Goal: Check status: Check status

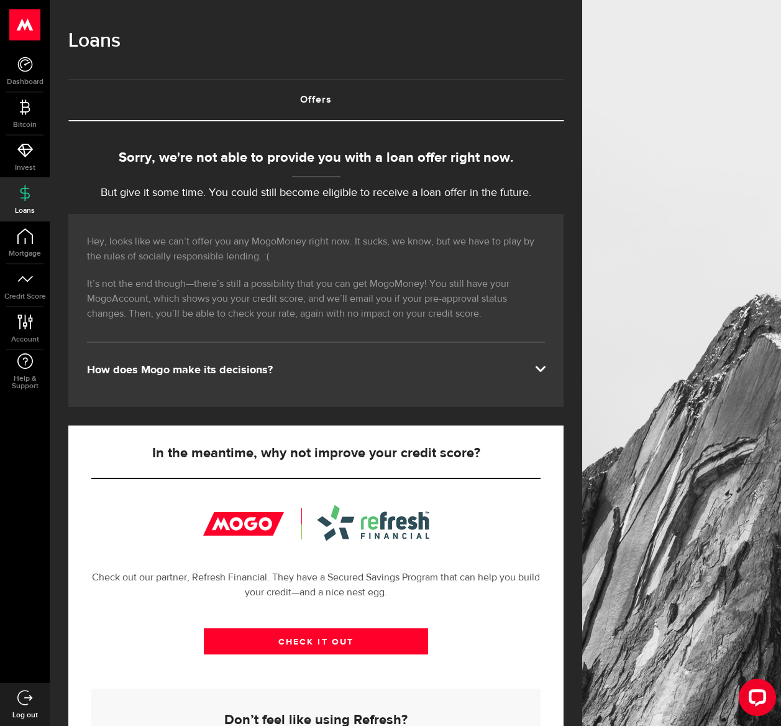
click at [398, 333] on div "Hey, looks like we can’t offer you any MogoMoney right now. It sucks, we know, …" at bounding box center [315, 310] width 495 height 193
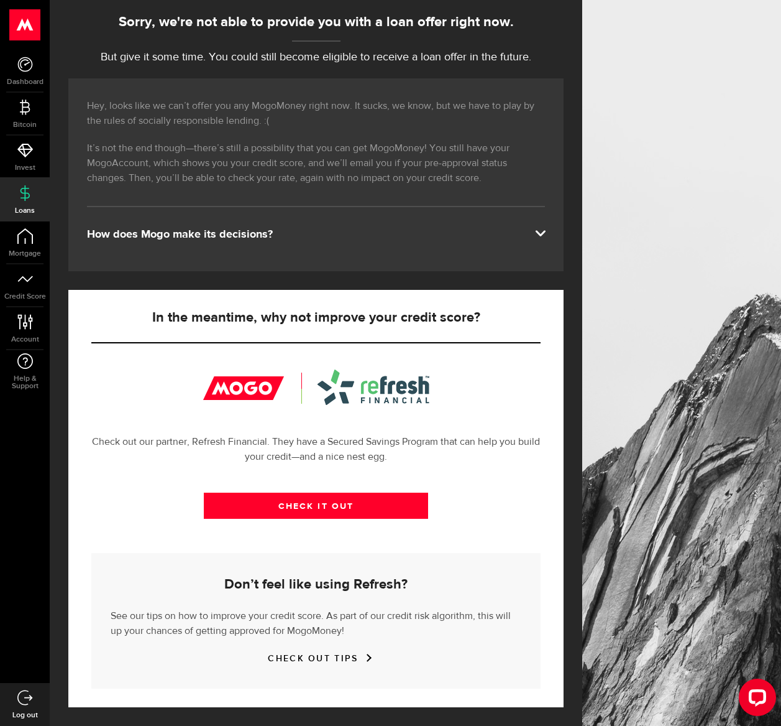
scroll to position [137, 0]
click at [32, 75] on link "Dashboard" at bounding box center [25, 71] width 50 height 42
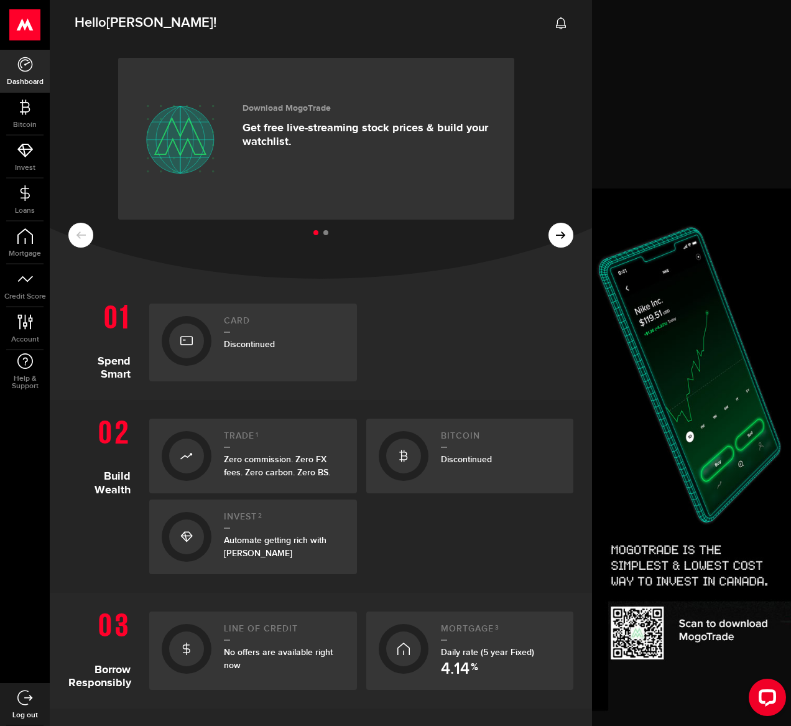
click at [548, 227] on ul at bounding box center [320, 233] width 505 height 16
click at [553, 237] on ul at bounding box center [320, 233] width 505 height 16
click at [553, 233] on ul at bounding box center [320, 233] width 505 height 16
click at [552, 233] on ul at bounding box center [320, 233] width 505 height 16
click at [550, 237] on ul at bounding box center [320, 233] width 505 height 16
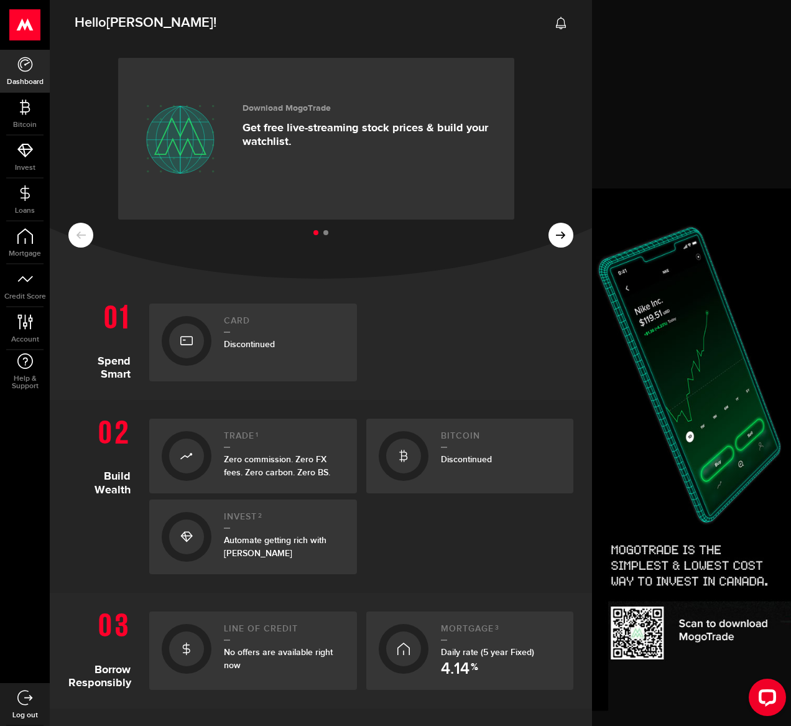
click at [553, 236] on ul at bounding box center [320, 233] width 505 height 16
click at [26, 325] on use at bounding box center [24, 321] width 15 height 15
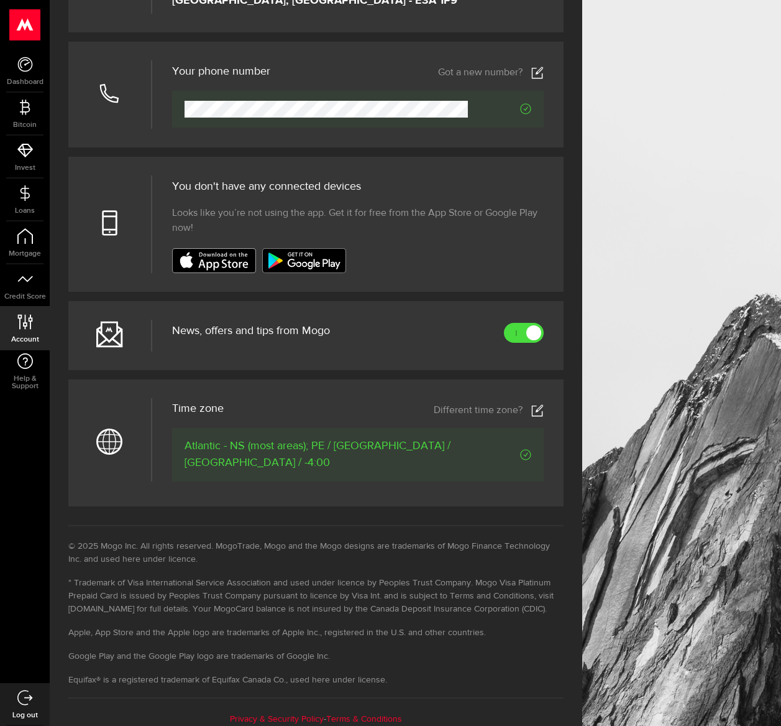
scroll to position [329, 0]
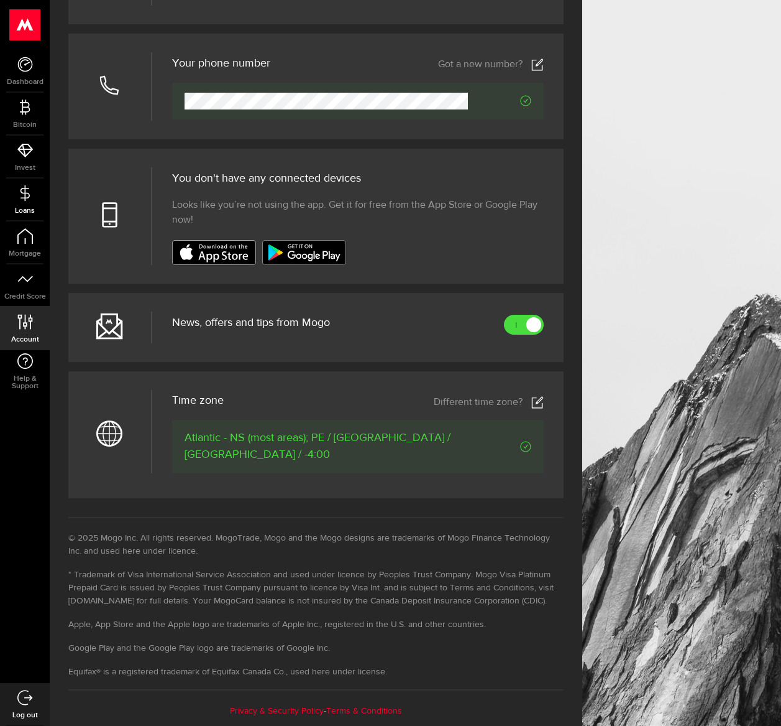
click at [31, 201] on link "Loans" at bounding box center [25, 199] width 50 height 42
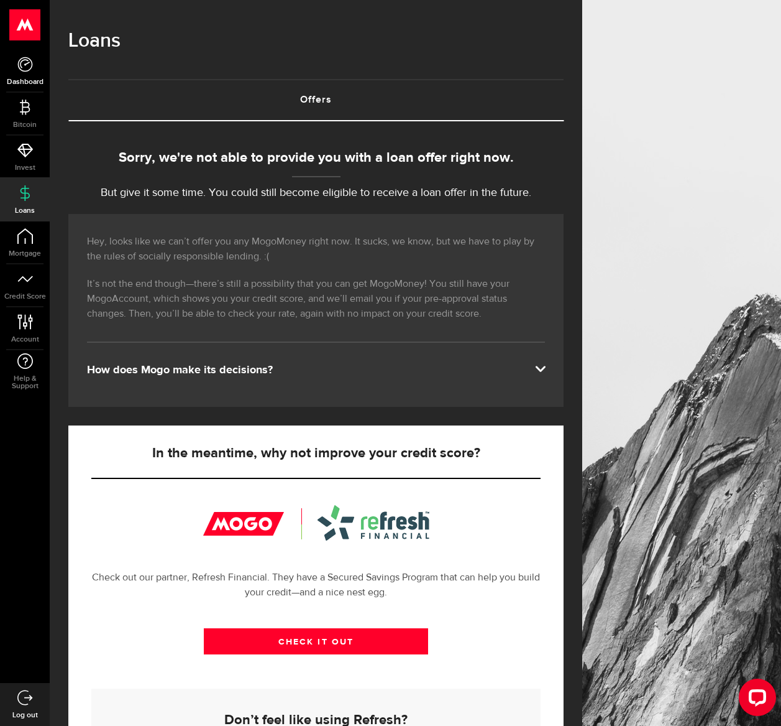
click at [27, 65] on icon at bounding box center [25, 65] width 16 height 16
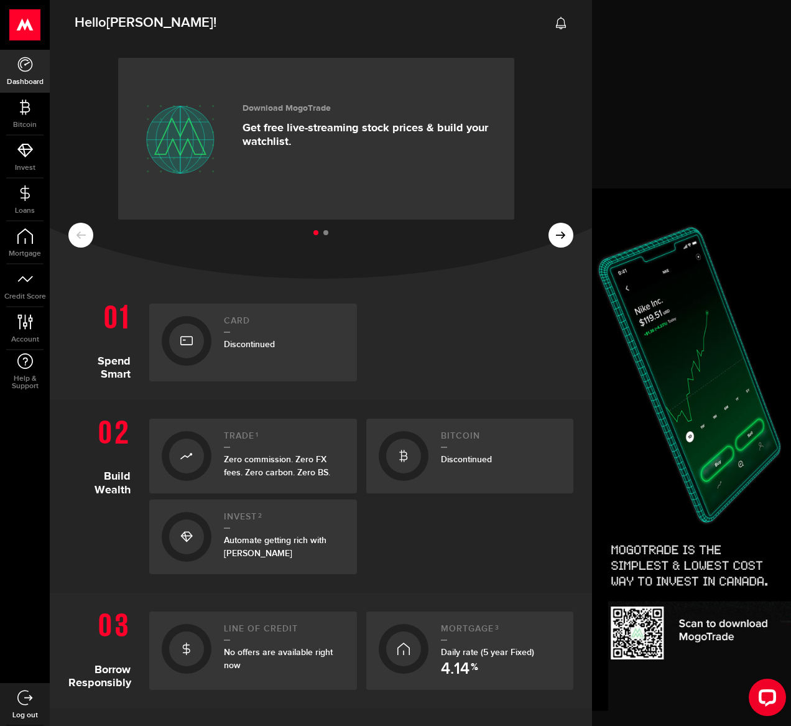
click at [555, 237] on ul at bounding box center [320, 233] width 505 height 16
click at [555, 234] on ul at bounding box center [320, 233] width 505 height 16
click at [548, 234] on ul at bounding box center [320, 233] width 505 height 16
click at [323, 234] on li at bounding box center [325, 232] width 5 height 5
